Goal: Task Accomplishment & Management: Complete application form

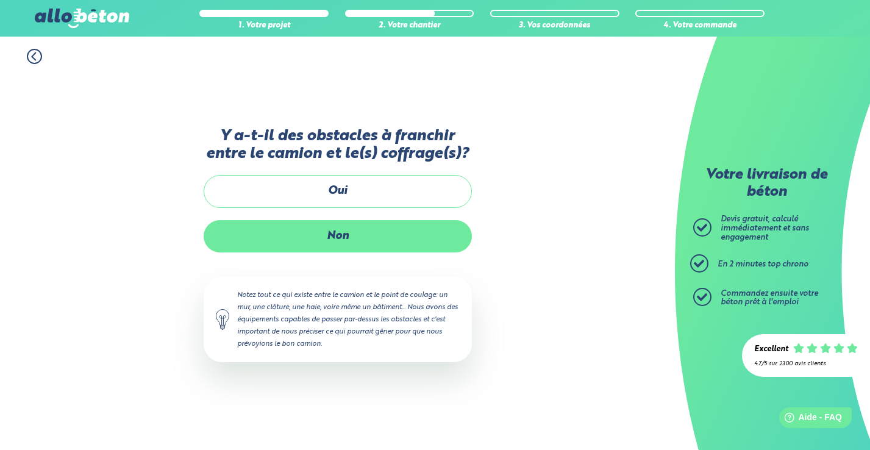
click at [367, 232] on label "Non" at bounding box center [338, 236] width 268 height 32
click at [0, 0] on input "Non" at bounding box center [0, 0] width 0 height 0
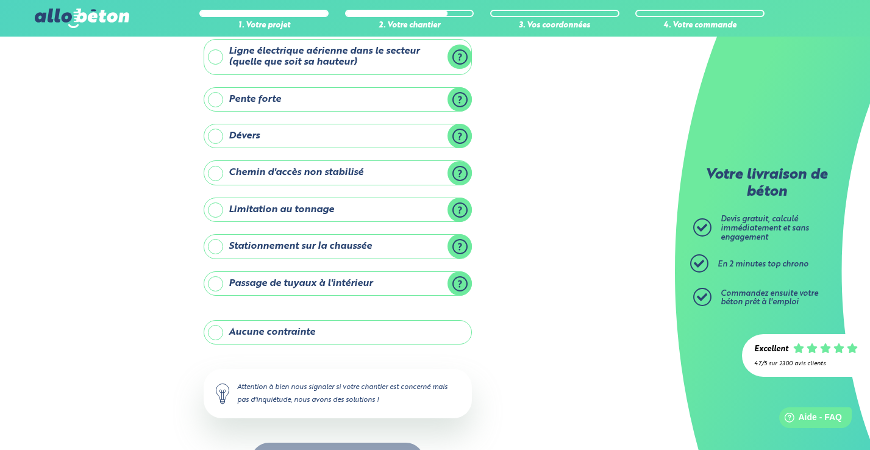
scroll to position [79, 0]
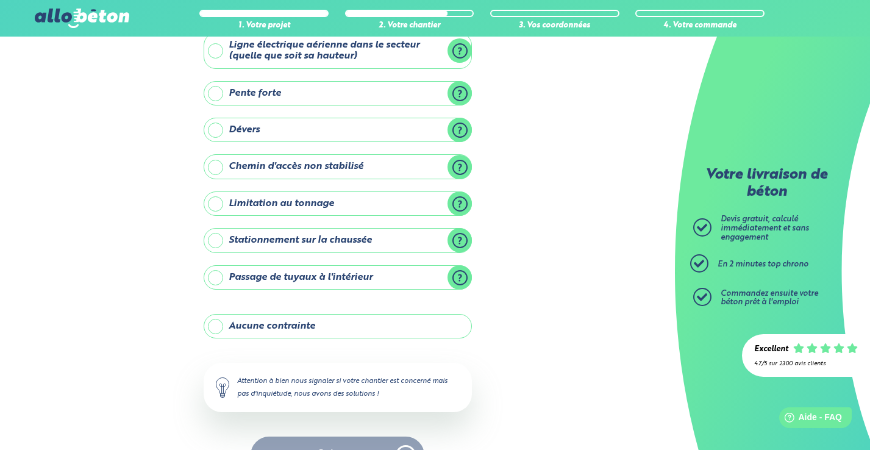
click at [218, 238] on label "Stationnement sur la chaussée" at bounding box center [338, 240] width 268 height 24
click at [0, 0] on input "Stationnement sur la chaussée" at bounding box center [0, 0] width 0 height 0
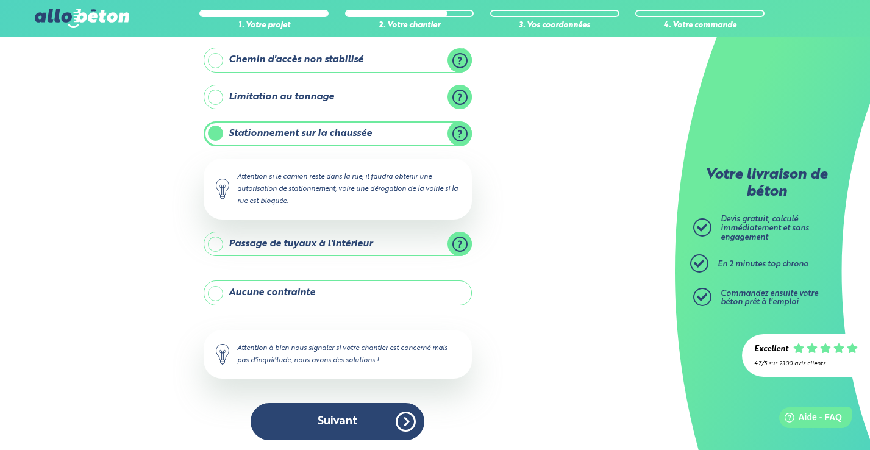
scroll to position [185, 0]
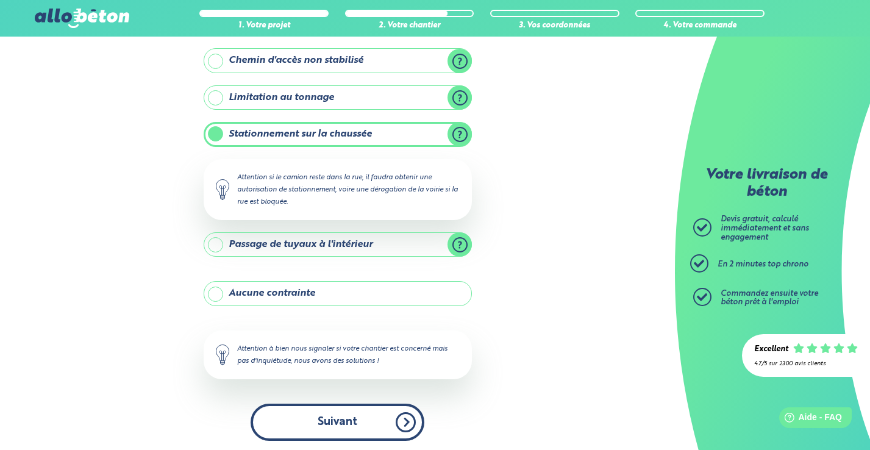
click at [360, 420] on button "Suivant" at bounding box center [338, 422] width 174 height 37
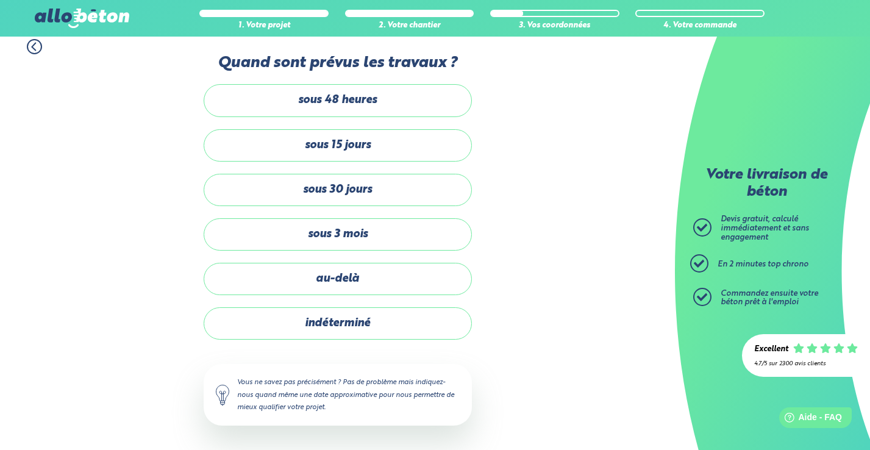
scroll to position [9, 0]
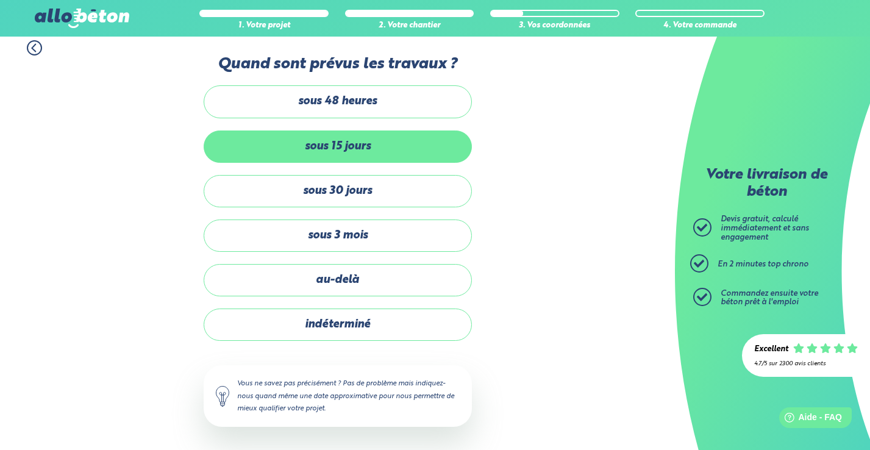
click at [389, 154] on label "sous 15 jours" at bounding box center [338, 147] width 268 height 32
click at [0, 0] on input "sous 15 jours" at bounding box center [0, 0] width 0 height 0
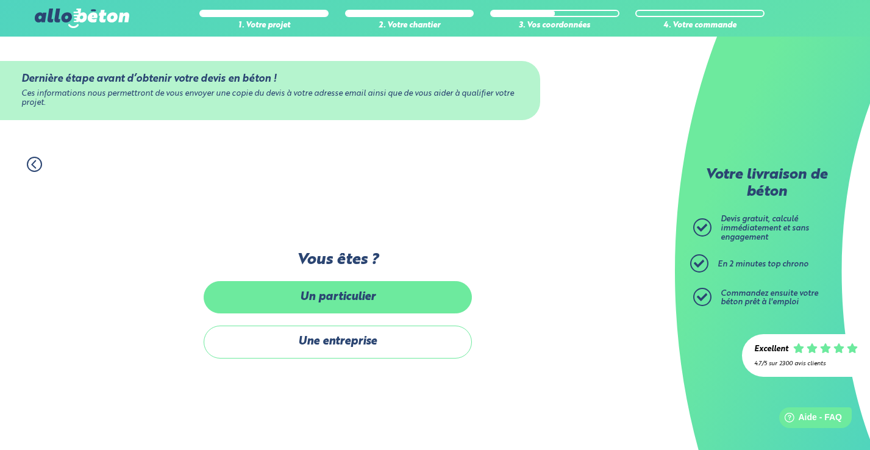
click at [389, 296] on label "Un particulier" at bounding box center [338, 297] width 268 height 32
click at [0, 0] on input "Un particulier" at bounding box center [0, 0] width 0 height 0
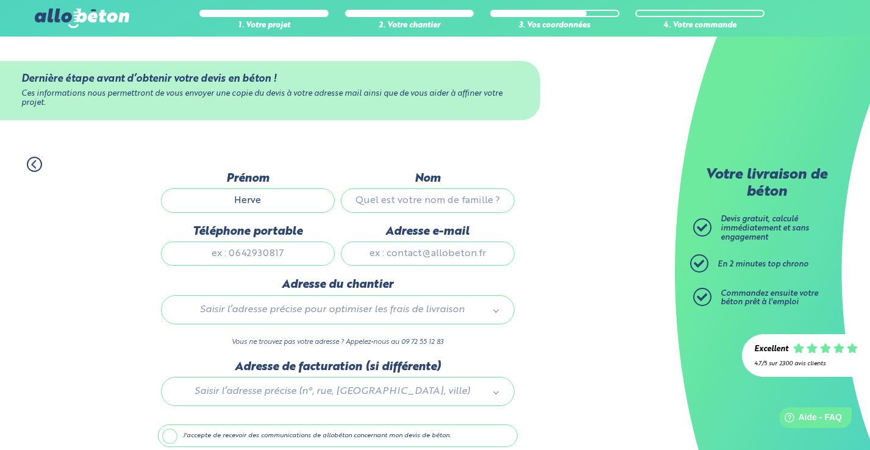
type input "Herve"
type input "[PERSON_NAME]"
type input "0664545668"
type input "Rvdes50@gmail.com"
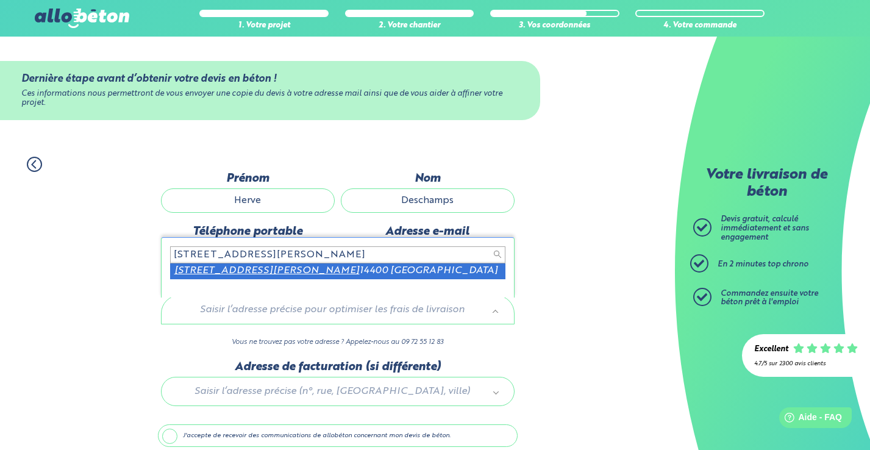
type input "4 rue elie dodeman"
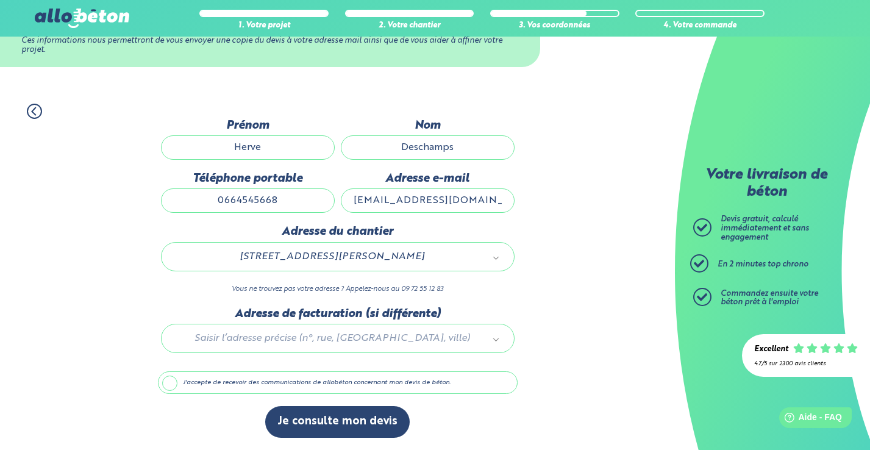
scroll to position [57, 0]
click at [173, 383] on label "J'accepte de recevoir des communications de allobéton concernant mon devis de b…" at bounding box center [338, 382] width 360 height 23
click at [0, 0] on input "J'accepte de recevoir des communications de allobéton concernant mon devis de b…" at bounding box center [0, 0] width 0 height 0
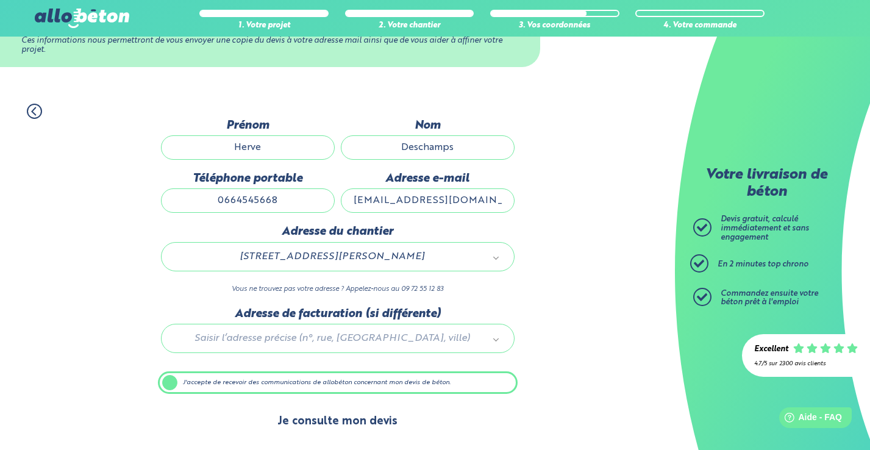
click at [297, 422] on button "Je consulte mon devis" at bounding box center [337, 421] width 145 height 31
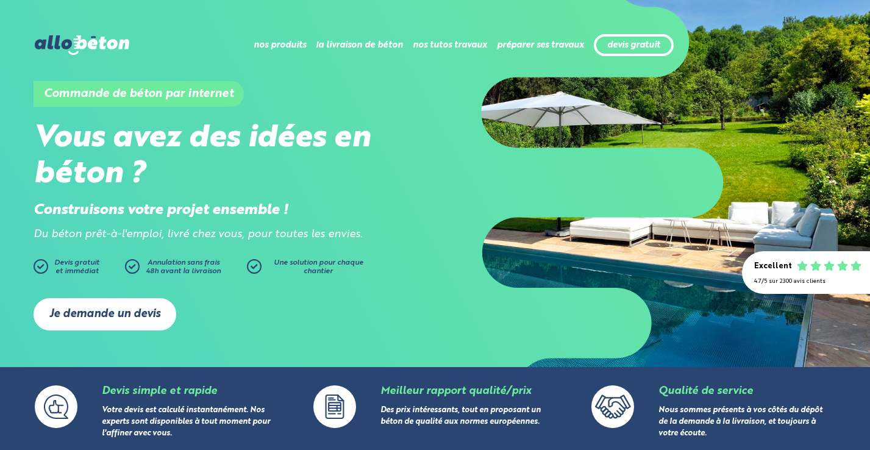
click at [84, 313] on link "Je demande un devis" at bounding box center [105, 314] width 143 height 32
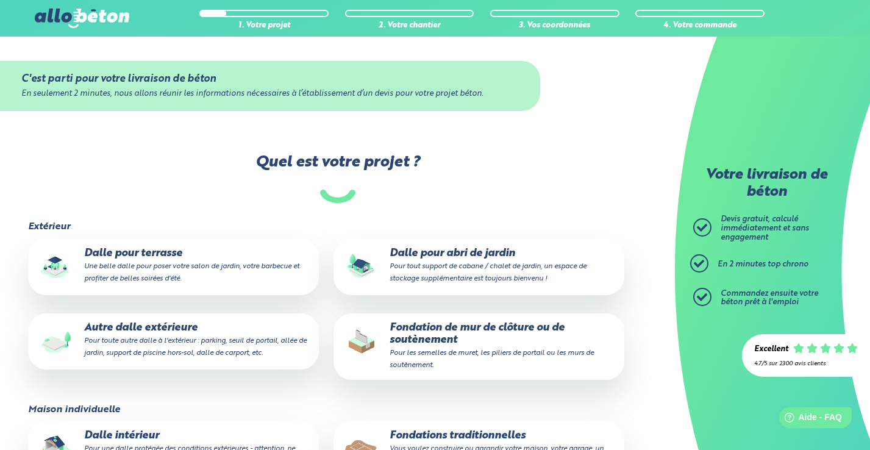
click at [119, 269] on p "Dalle pour terrasse Une belle dalle pour poser votre salon de jardin, votre bar…" at bounding box center [174, 266] width 274 height 37
click at [0, 0] on input "Dalle pour terrasse Une belle dalle pour poser votre salon de jardin, votre bar…" at bounding box center [0, 0] width 0 height 0
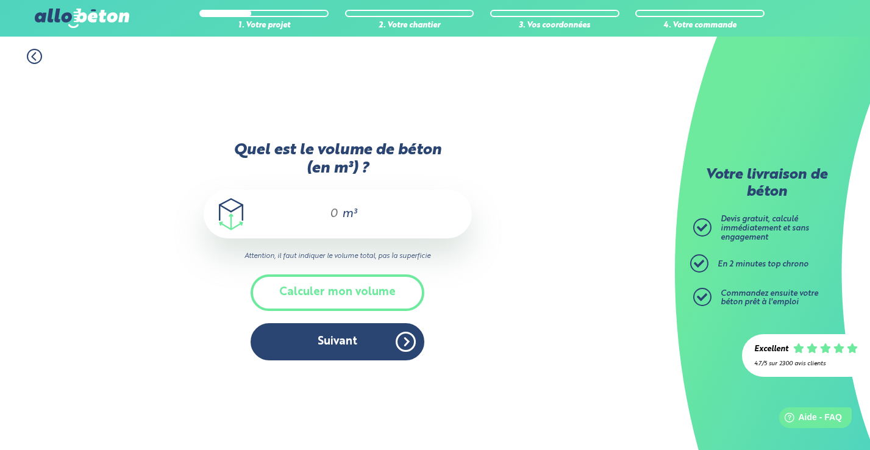
click at [306, 210] on div "m³" at bounding box center [338, 214] width 268 height 49
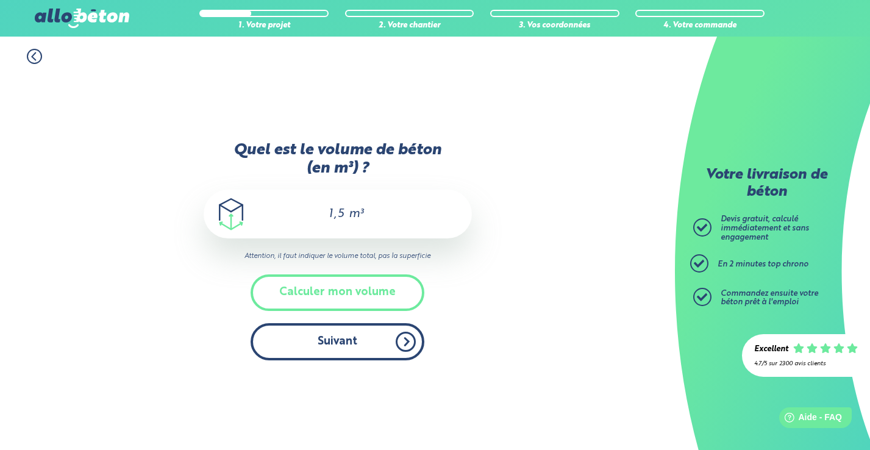
type input "1,5"
click at [317, 351] on button "Suivant" at bounding box center [338, 341] width 174 height 37
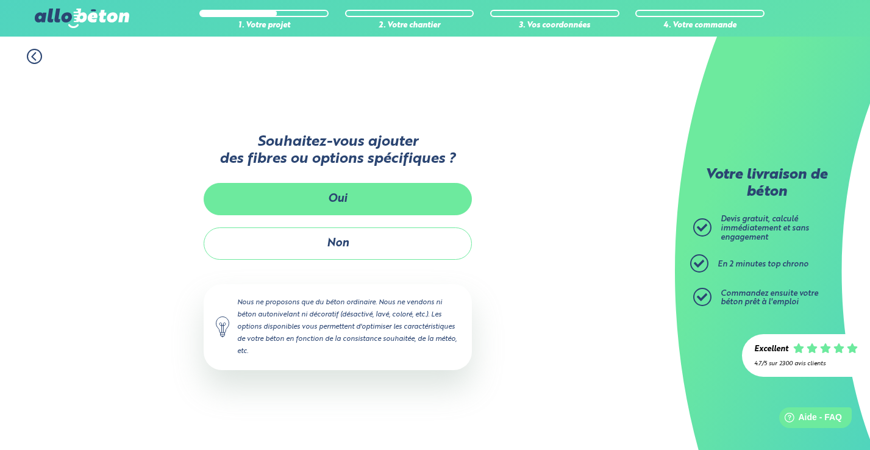
click at [289, 208] on button "Oui" at bounding box center [338, 199] width 268 height 32
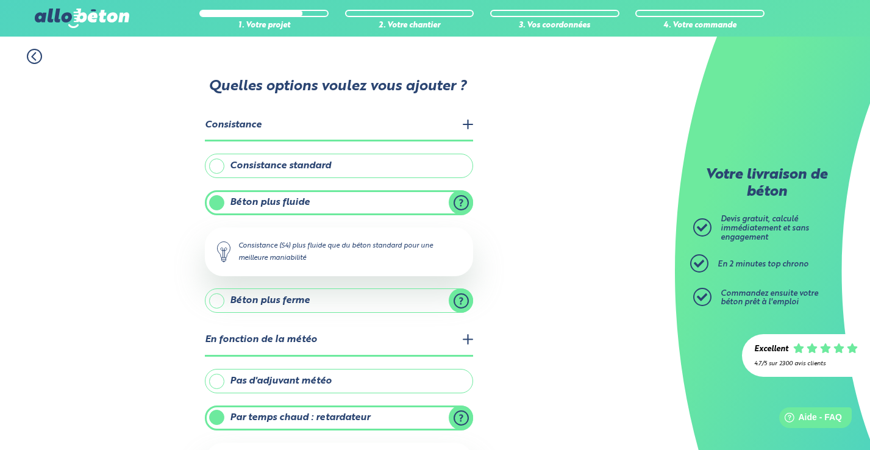
click at [227, 165] on label "Consistance standard" at bounding box center [339, 166] width 268 height 24
click at [0, 0] on input "Consistance standard" at bounding box center [0, 0] width 0 height 0
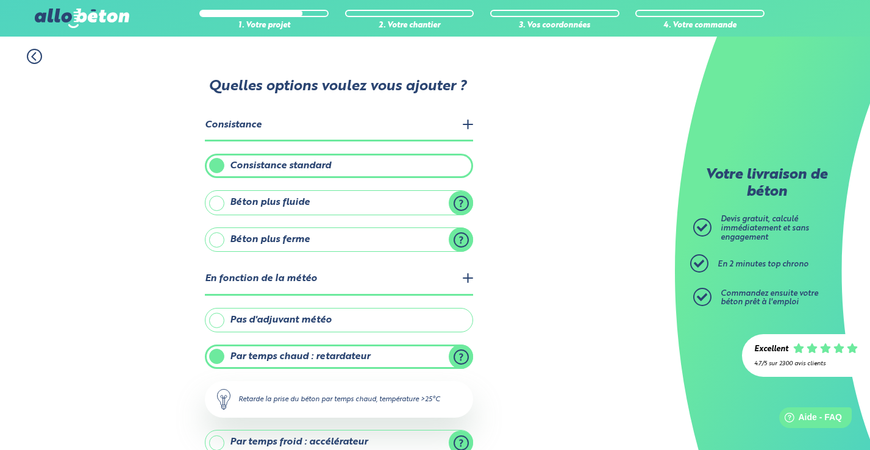
click at [223, 240] on label "Béton plus ferme" at bounding box center [339, 239] width 268 height 24
click at [0, 0] on input "Béton plus ferme" at bounding box center [0, 0] width 0 height 0
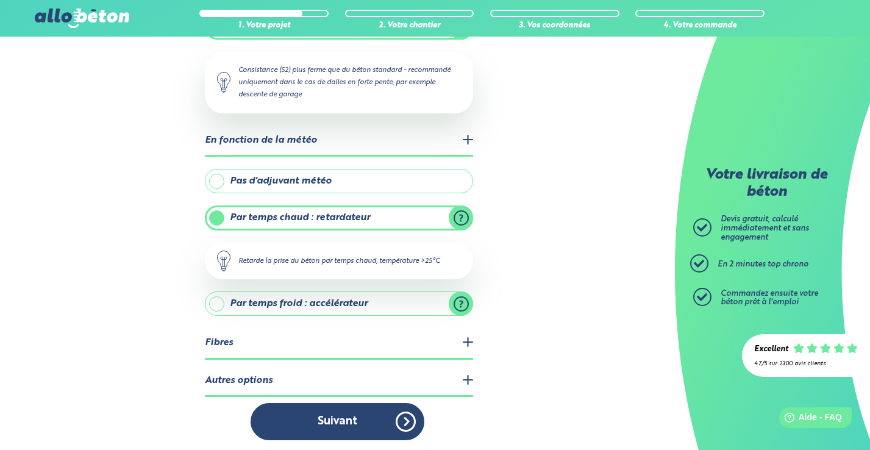
scroll to position [212, 0]
click at [447, 339] on legend "Fibres" at bounding box center [339, 344] width 268 height 31
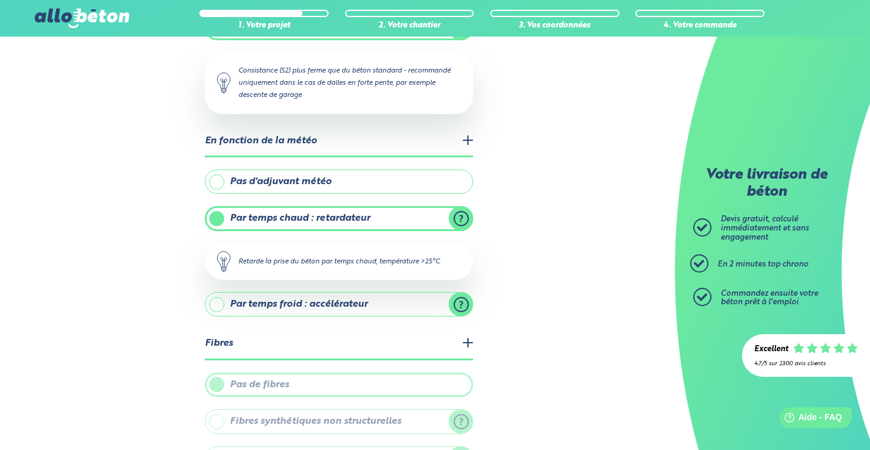
click at [471, 341] on legend "Fibres" at bounding box center [339, 344] width 268 height 31
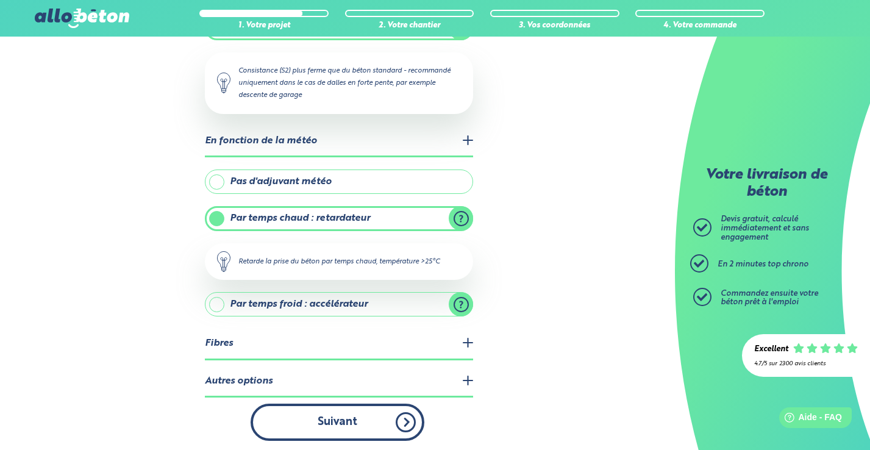
click at [402, 419] on button "Suivant" at bounding box center [338, 422] width 174 height 37
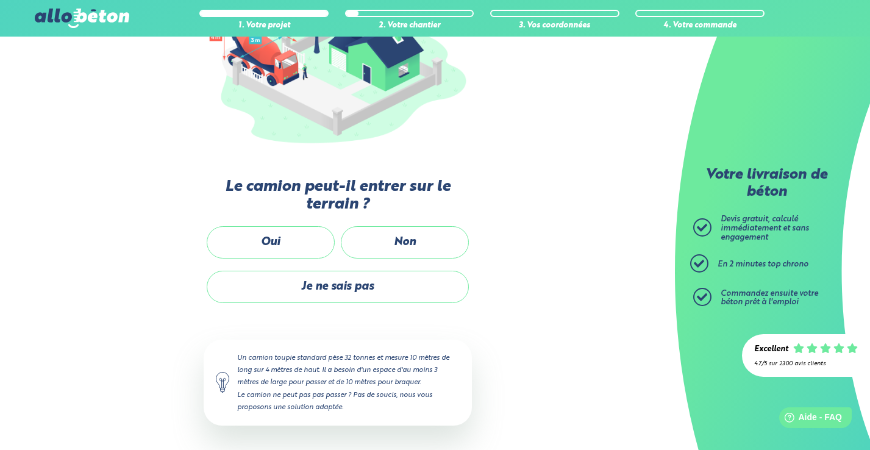
scroll to position [195, 0]
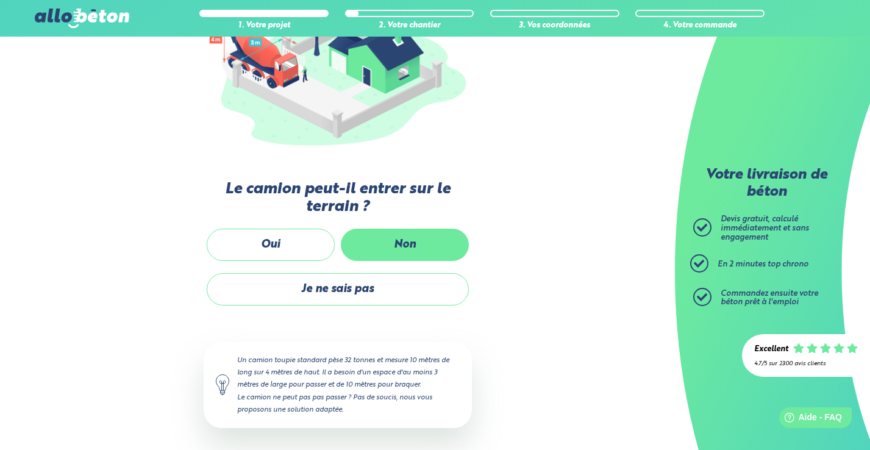
click at [378, 241] on label "Non" at bounding box center [405, 245] width 128 height 32
click at [0, 0] on input "Non" at bounding box center [0, 0] width 0 height 0
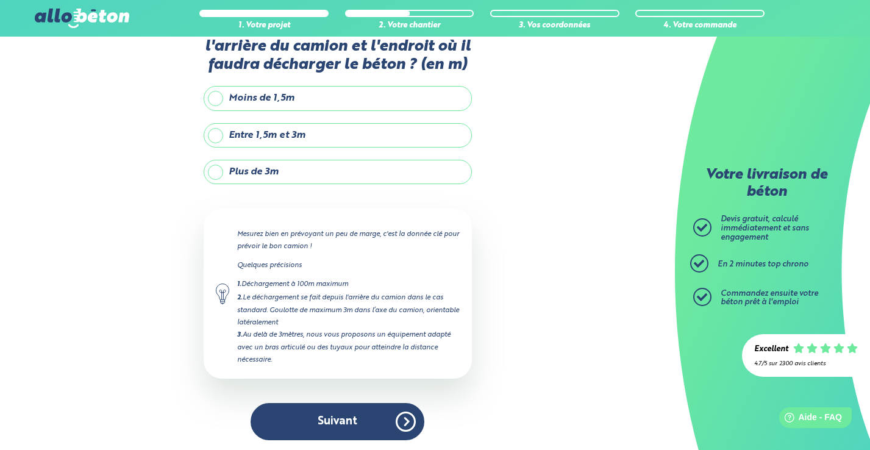
click at [220, 134] on label "Entre 1,5m et 3m" at bounding box center [338, 135] width 268 height 24
click at [0, 0] on input "Entre 1,5m et 3m" at bounding box center [0, 0] width 0 height 0
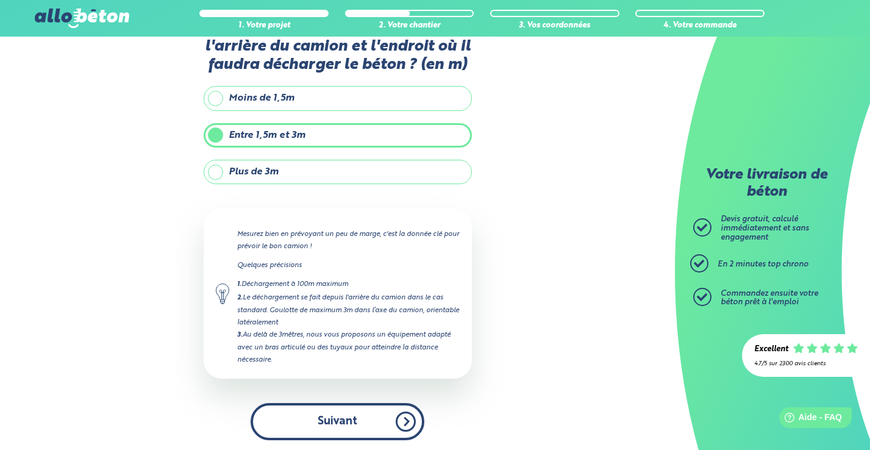
click at [350, 416] on button "Suivant" at bounding box center [338, 421] width 174 height 37
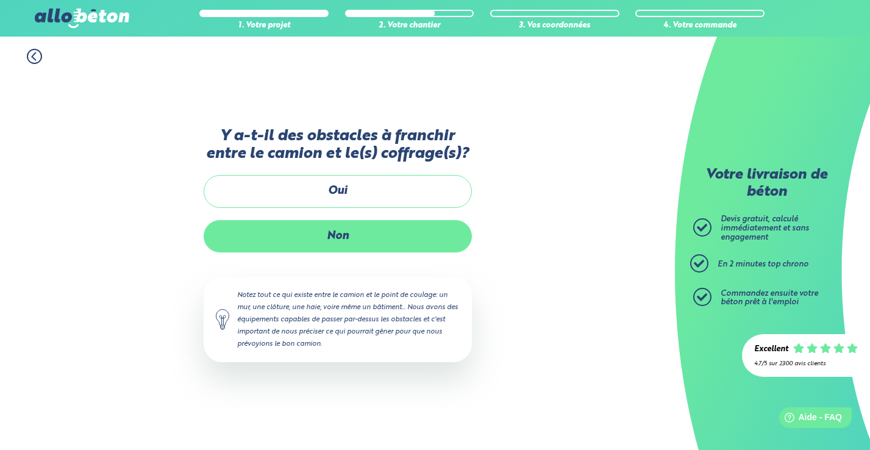
click at [346, 240] on label "Non" at bounding box center [338, 236] width 268 height 32
click at [0, 0] on input "Non" at bounding box center [0, 0] width 0 height 0
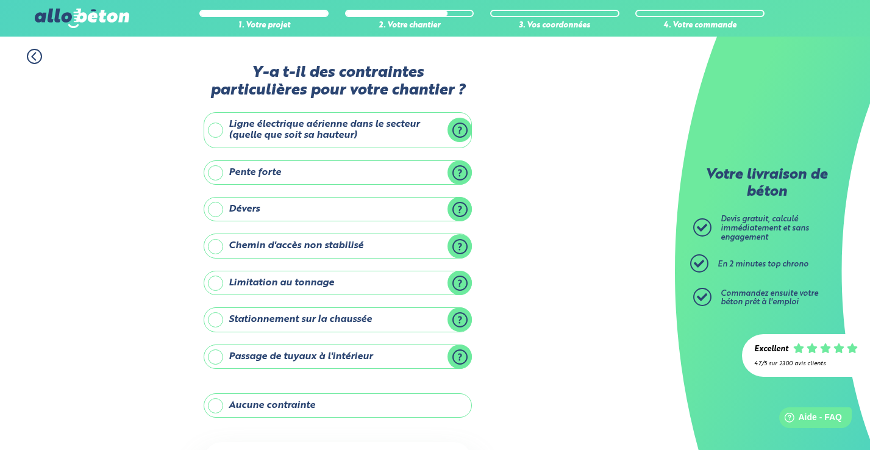
scroll to position [56, 0]
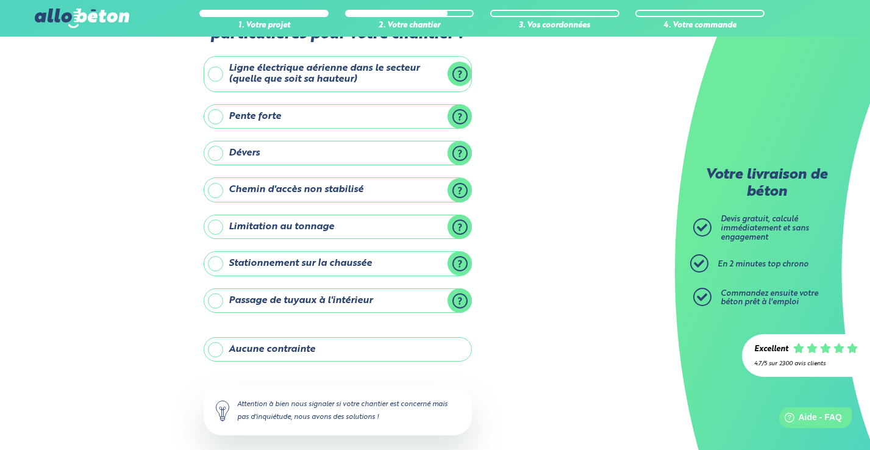
click at [222, 264] on label "Stationnement sur la chaussée" at bounding box center [338, 263] width 268 height 24
click at [0, 0] on input "Stationnement sur la chaussée" at bounding box center [0, 0] width 0 height 0
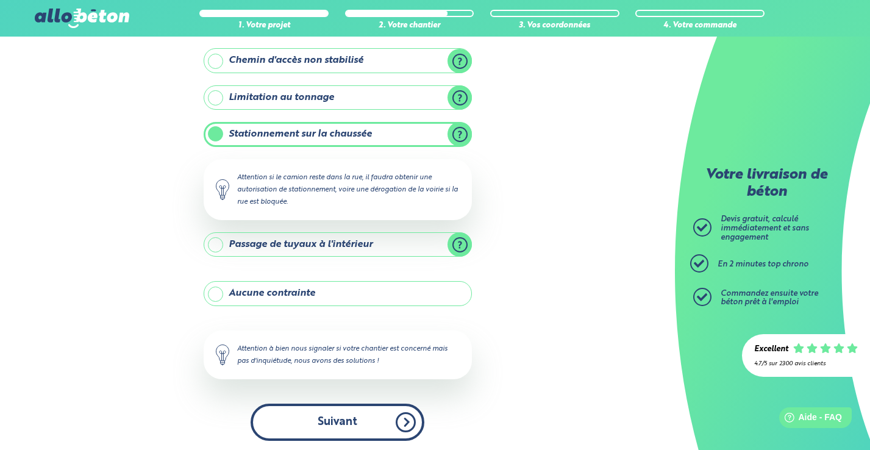
click at [306, 423] on button "Suivant" at bounding box center [338, 422] width 174 height 37
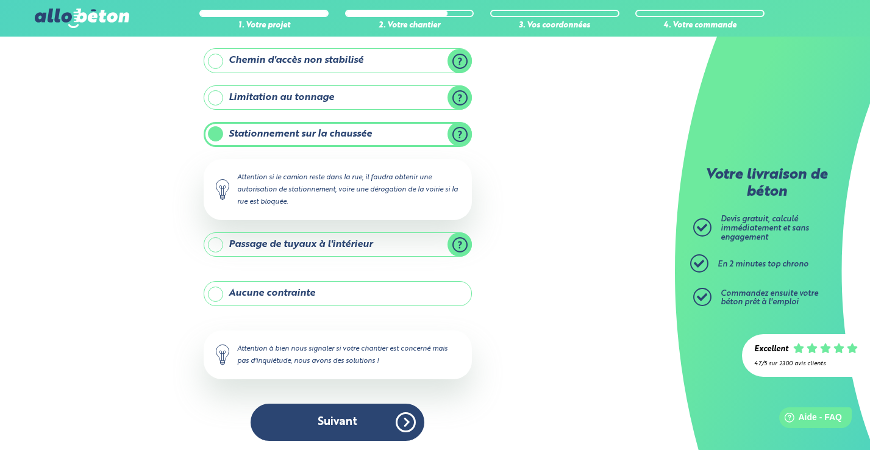
scroll to position [9, 0]
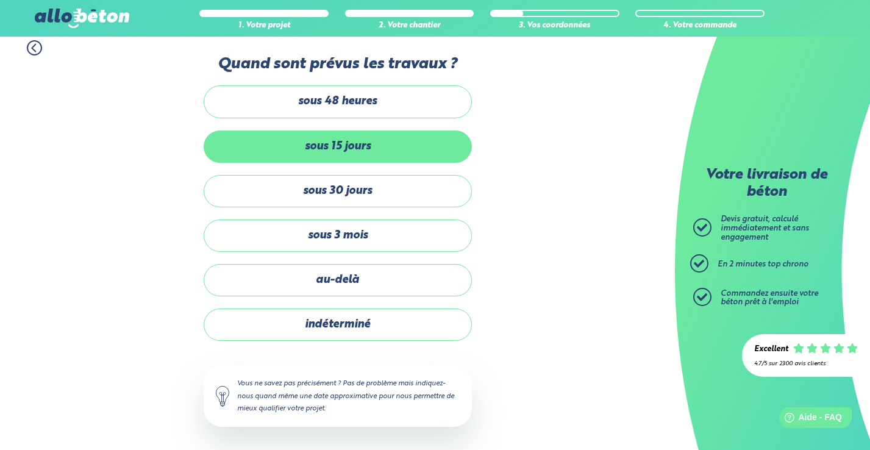
click at [288, 149] on label "sous 15 jours" at bounding box center [338, 147] width 268 height 32
click at [0, 0] on input "sous 15 jours" at bounding box center [0, 0] width 0 height 0
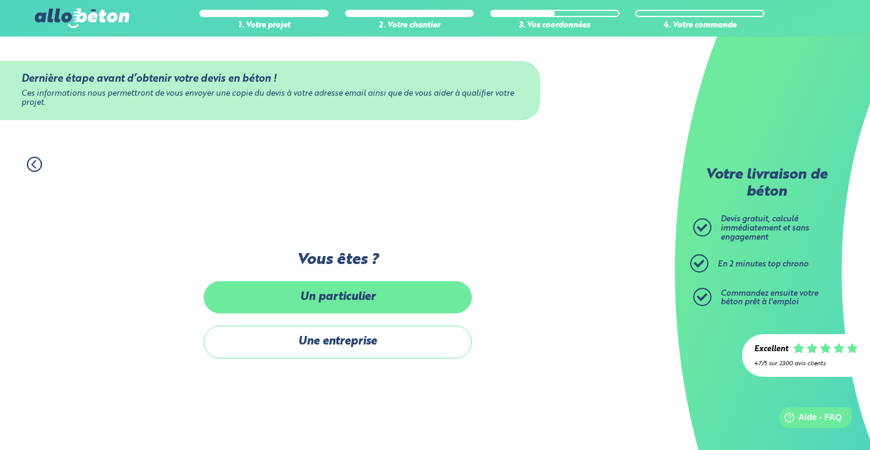
click at [340, 299] on label "Un particulier" at bounding box center [338, 297] width 268 height 32
click at [0, 0] on input "Un particulier" at bounding box center [0, 0] width 0 height 0
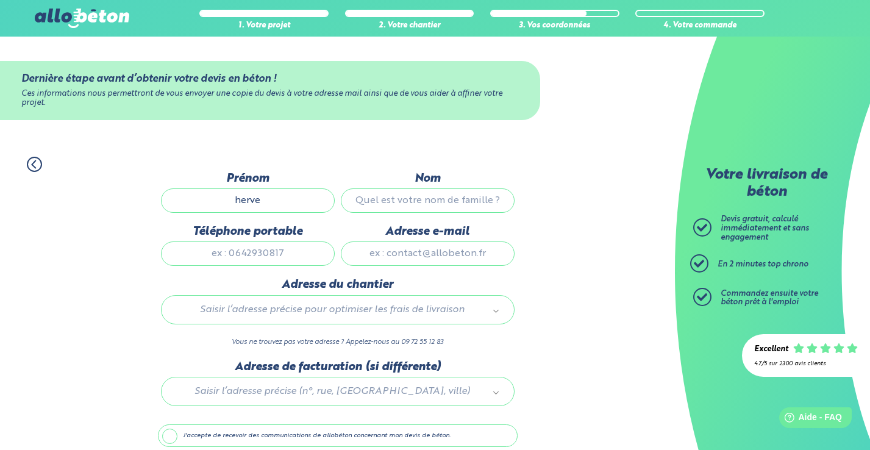
type input "herve"
type input "[PERSON_NAME]"
type input "0664545668"
type input "[EMAIL_ADDRESS][DOMAIN_NAME]"
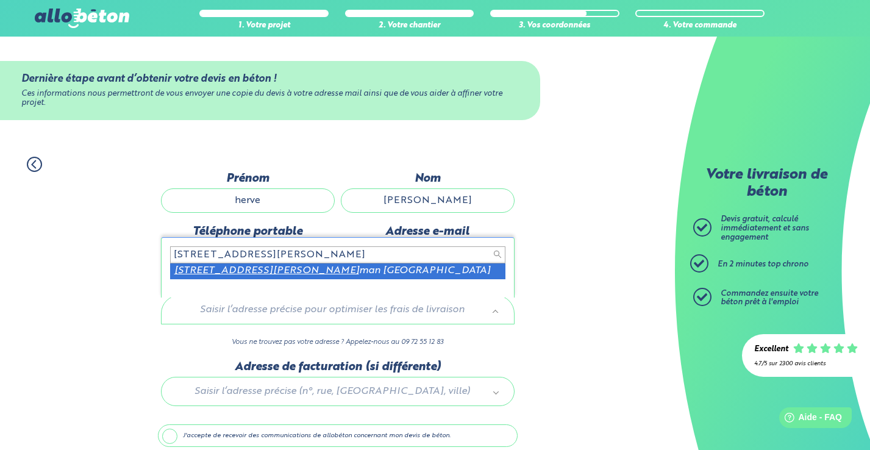
type input "[STREET_ADDRESS][PERSON_NAME]"
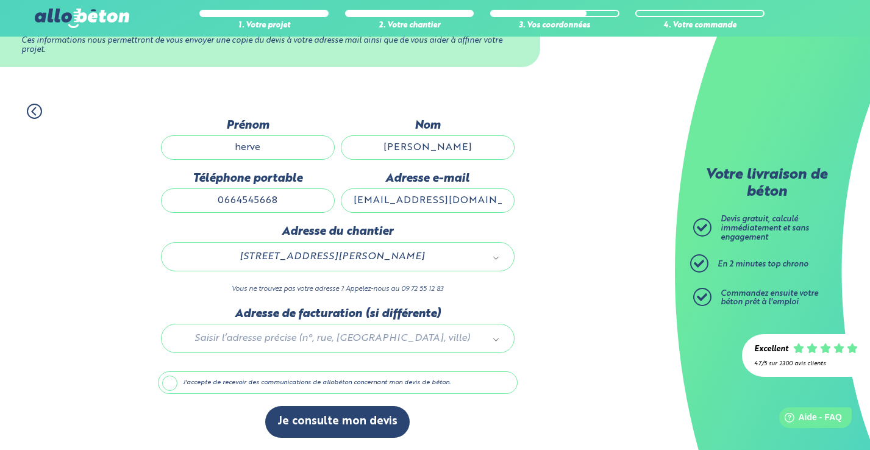
scroll to position [57, 0]
click at [165, 383] on label "J'accepte de recevoir des communications de allobéton concernant mon devis de b…" at bounding box center [338, 382] width 360 height 23
click at [0, 0] on input "J'accepte de recevoir des communications de allobéton concernant mon devis de b…" at bounding box center [0, 0] width 0 height 0
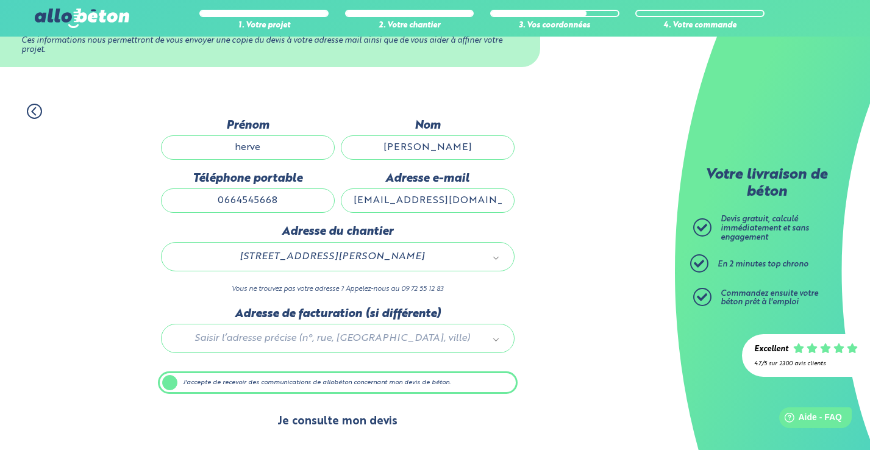
click at [299, 423] on button "Je consulte mon devis" at bounding box center [337, 421] width 145 height 31
